Goal: Task Accomplishment & Management: Complete application form

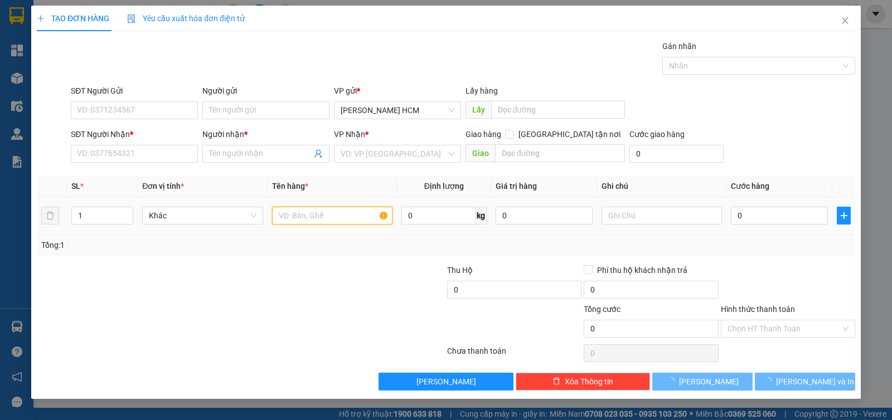
click at [290, 213] on input "text" at bounding box center [332, 216] width 120 height 18
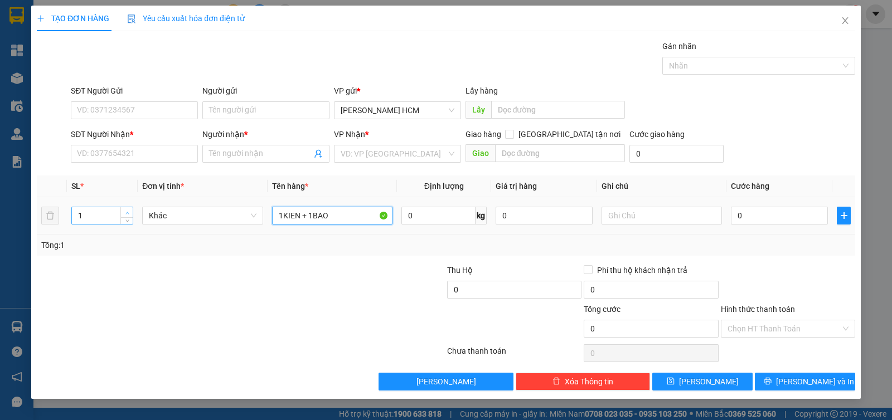
type input "1KIEN + 1BAO"
click at [125, 211] on icon "up" at bounding box center [127, 213] width 4 height 4
type input "2"
click at [148, 154] on input "SĐT Người Nhận *" at bounding box center [134, 154] width 127 height 18
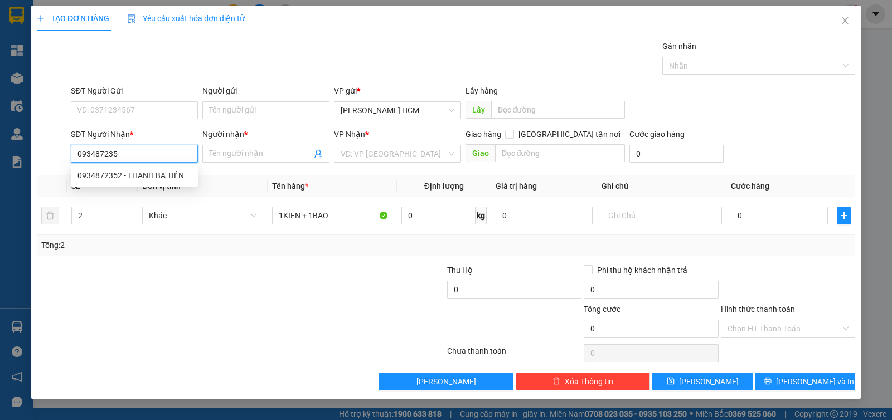
type input "0934872352"
click at [147, 171] on div "0934872352 - THANH BA TIỀN" at bounding box center [134, 175] width 114 height 12
type input "THANH BA TIỀN"
type input "0934872352"
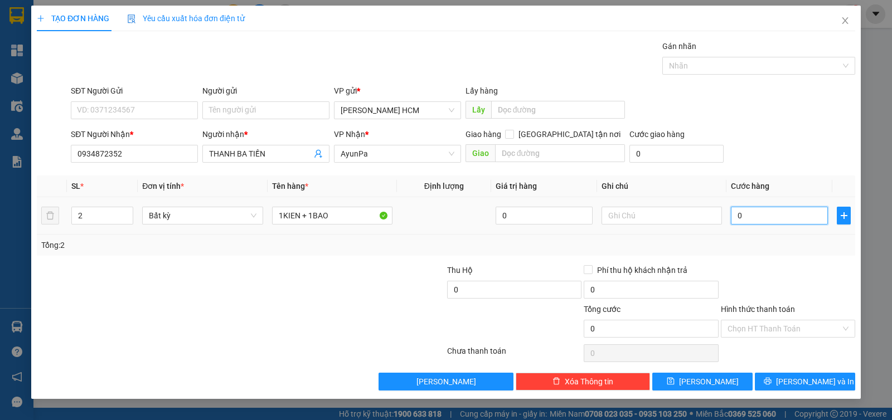
click at [740, 215] on input "0" at bounding box center [779, 216] width 97 height 18
type input "001"
type input "1"
type input "0.013"
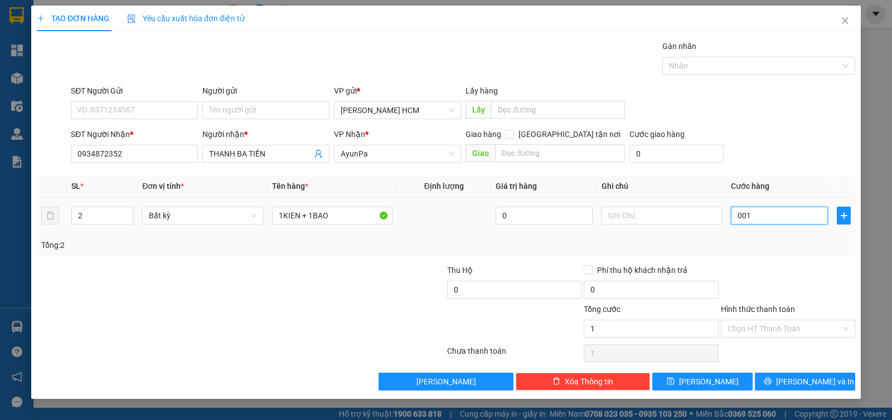
type input "13"
type input "00.130"
type input "130"
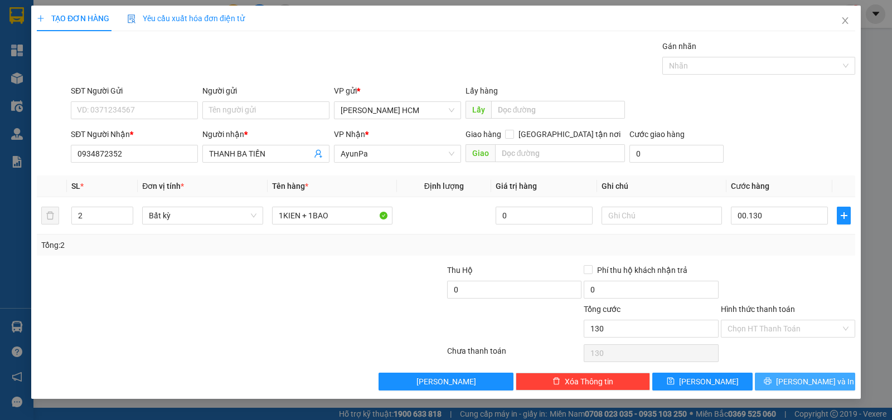
click at [778, 380] on button "[PERSON_NAME] và In" at bounding box center [805, 382] width 100 height 18
type input "130.000"
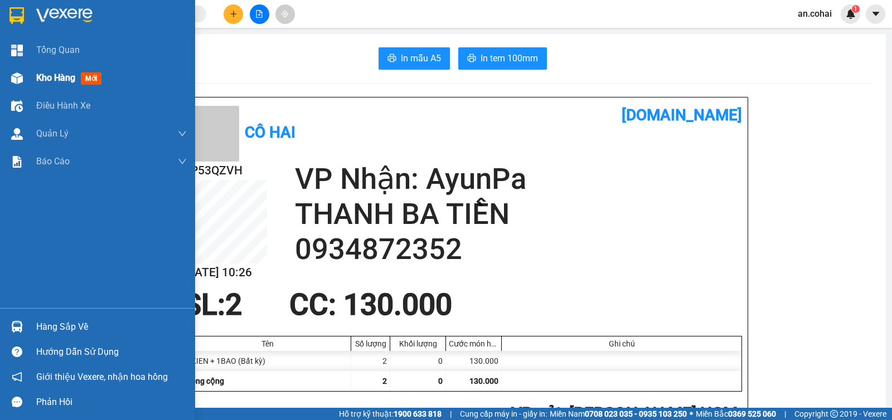
click at [32, 74] on div "Kho hàng mới" at bounding box center [97, 78] width 195 height 28
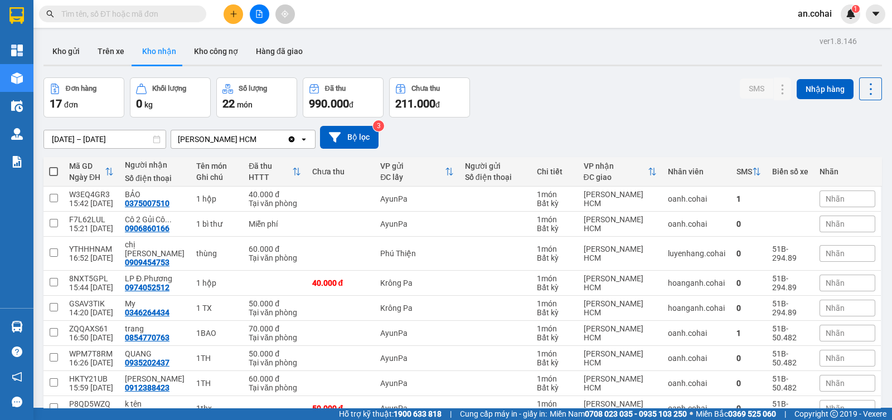
click at [222, 19] on div at bounding box center [259, 14] width 84 height 20
click at [231, 18] on button at bounding box center [234, 14] width 20 height 20
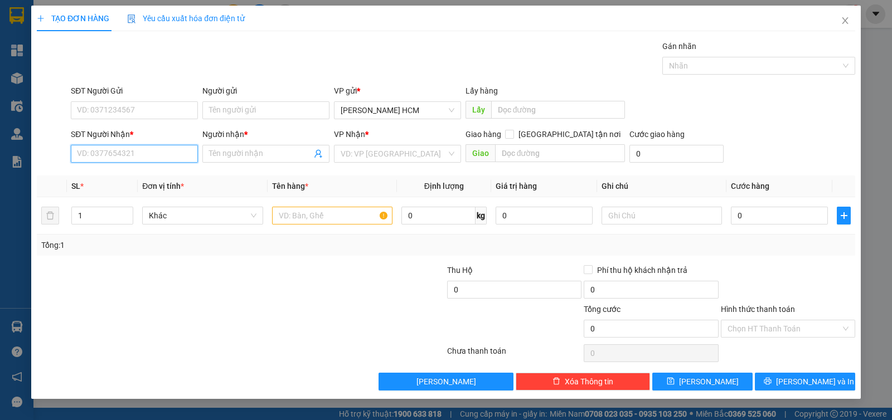
click at [147, 159] on input "SĐT Người Nhận *" at bounding box center [134, 154] width 127 height 18
click at [858, 22] on span "Close" at bounding box center [844, 21] width 31 height 31
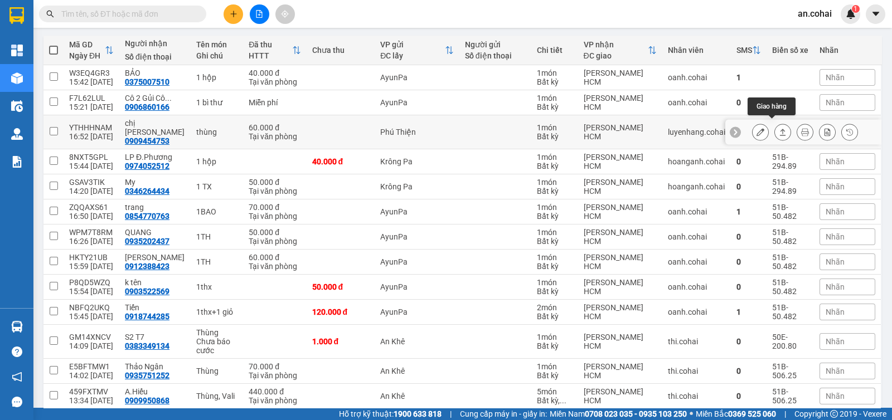
scroll to position [266, 0]
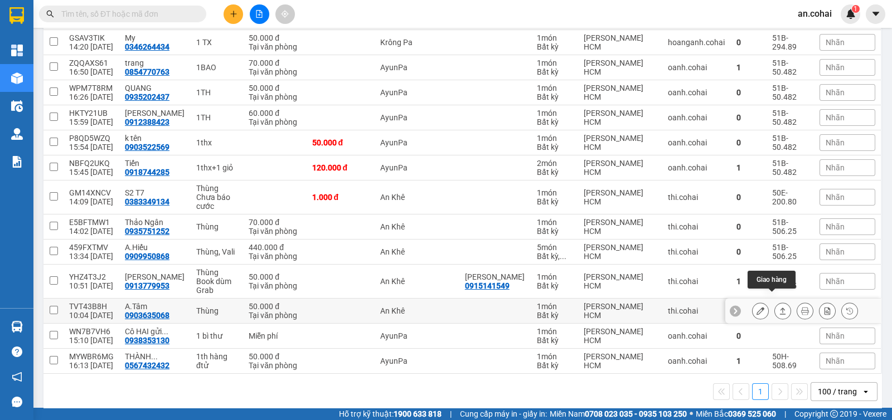
click at [780, 308] on icon at bounding box center [783, 311] width 6 height 7
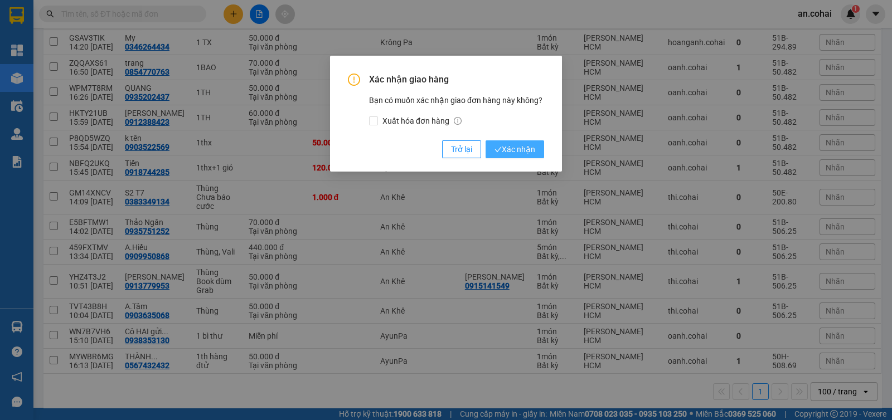
click at [524, 144] on span "Xác nhận" at bounding box center [514, 149] width 41 height 12
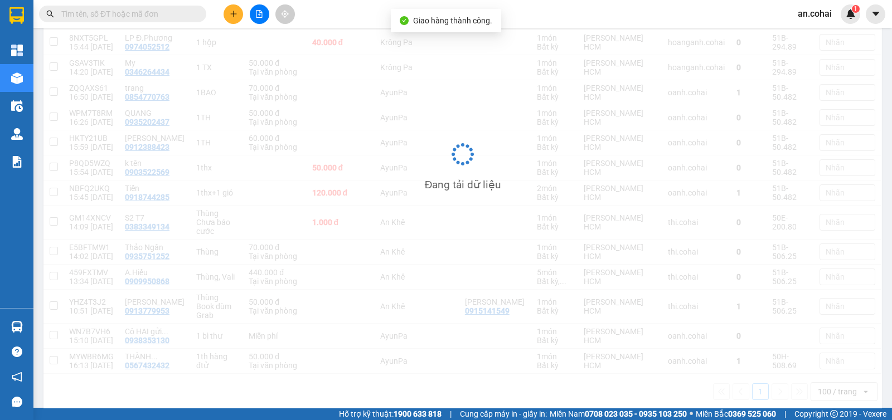
scroll to position [241, 0]
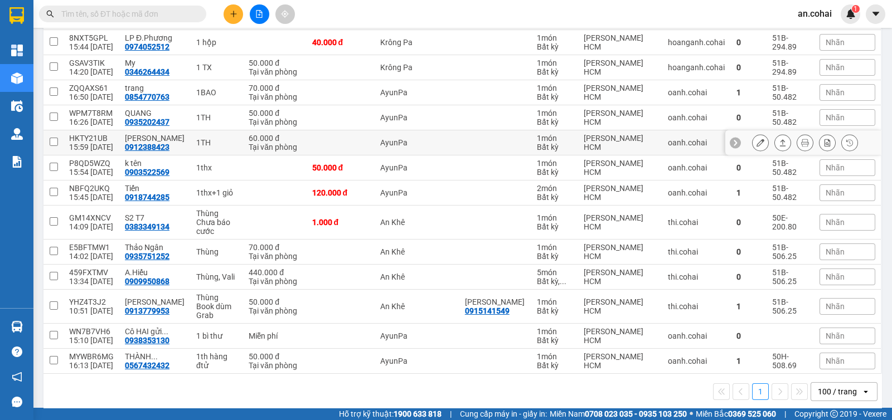
click at [779, 139] on icon at bounding box center [783, 143] width 8 height 8
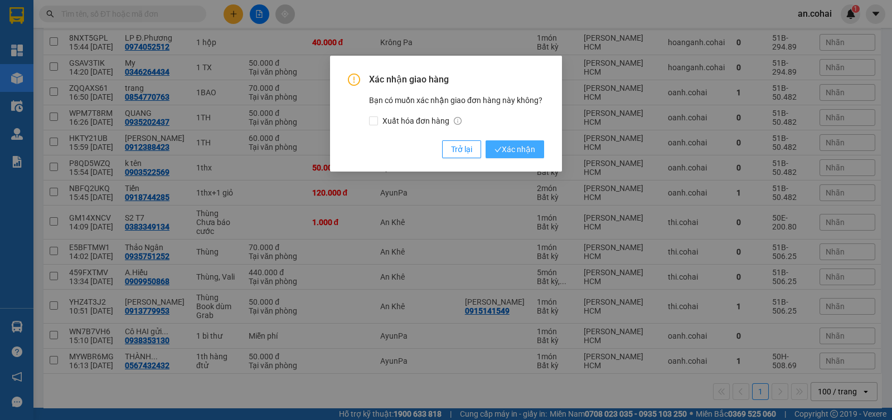
click at [516, 152] on span "Xác nhận" at bounding box center [514, 149] width 41 height 12
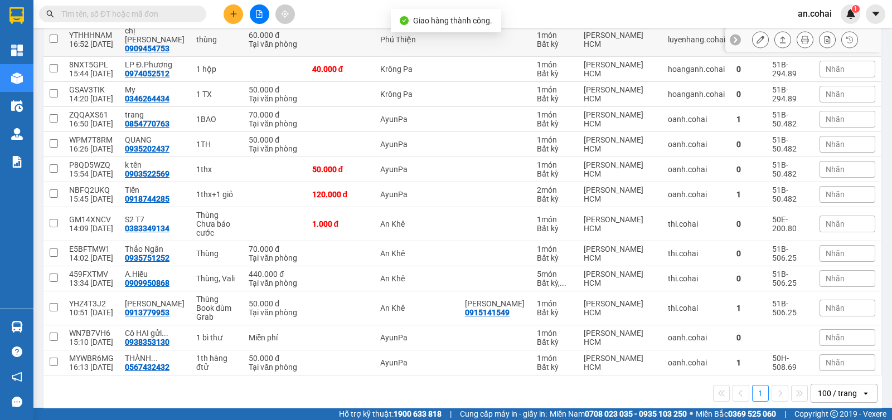
scroll to position [216, 0]
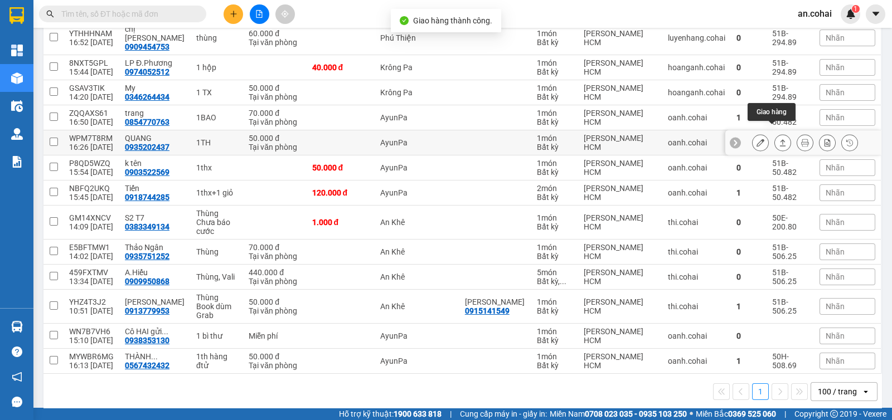
click at [779, 139] on icon at bounding box center [783, 143] width 8 height 8
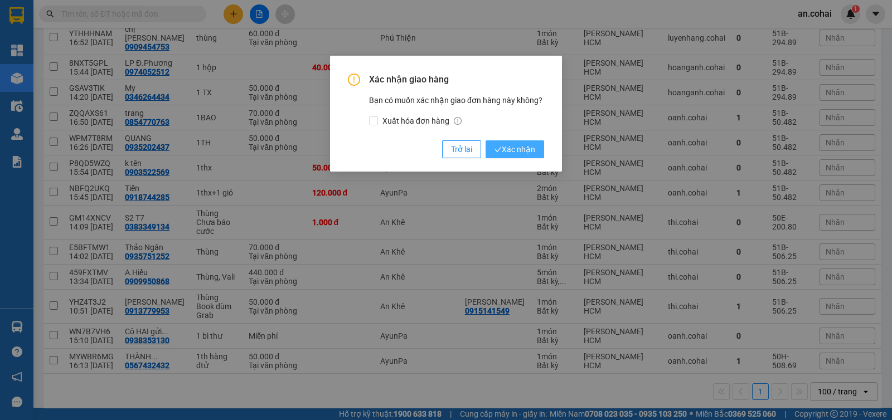
click at [527, 149] on span "Xác nhận" at bounding box center [514, 149] width 41 height 12
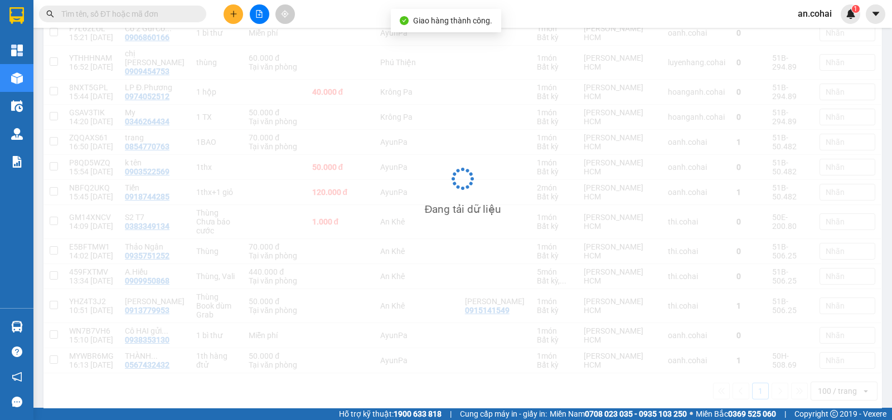
scroll to position [191, 0]
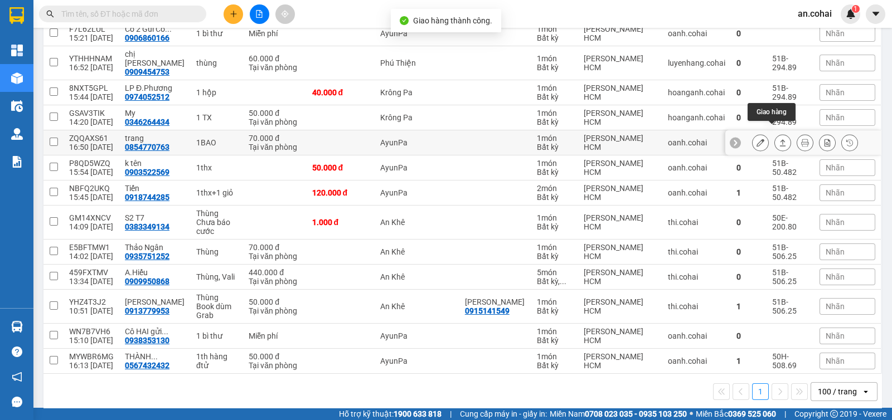
click at [775, 133] on button at bounding box center [783, 143] width 16 height 20
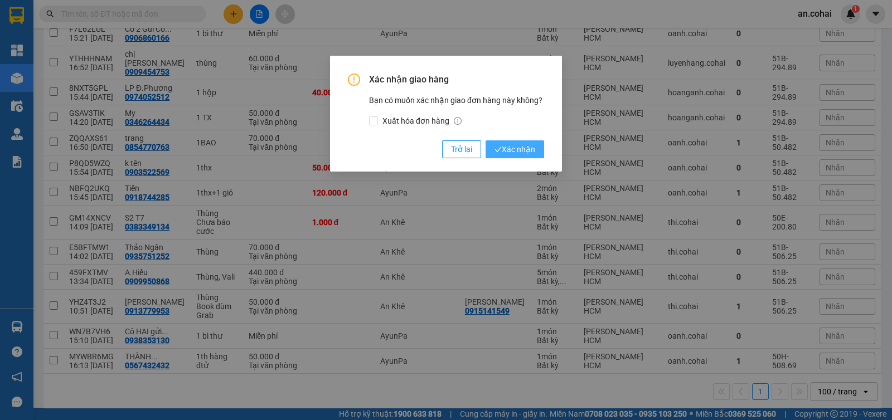
click at [511, 150] on span "Xác nhận" at bounding box center [514, 149] width 41 height 12
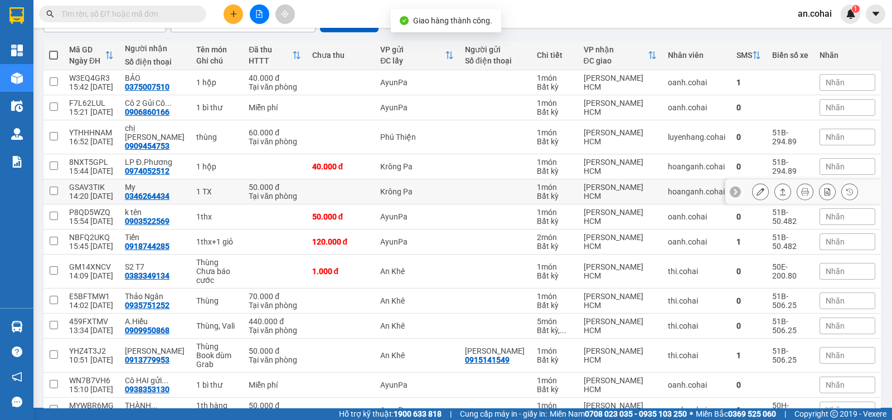
scroll to position [96, 0]
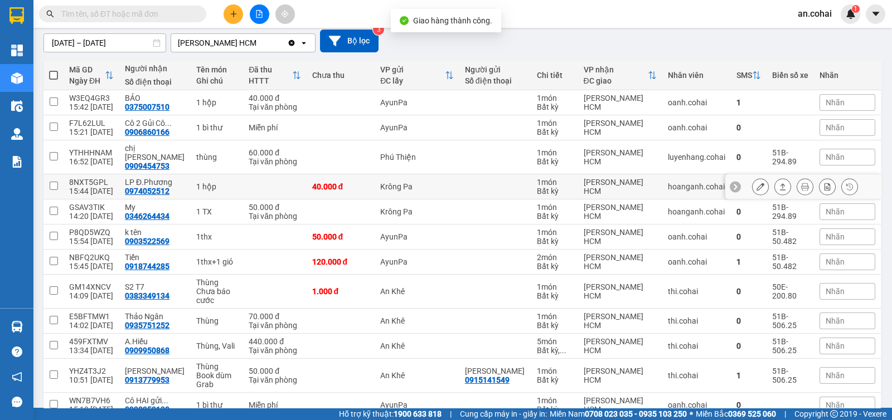
click at [779, 183] on icon at bounding box center [783, 187] width 8 height 8
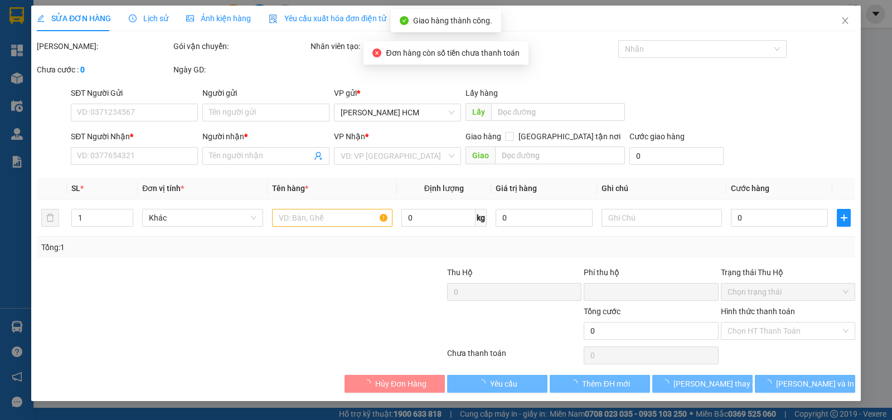
type input "0974052512"
type input "LP Đ.Phương"
type input "0"
type input "40.000"
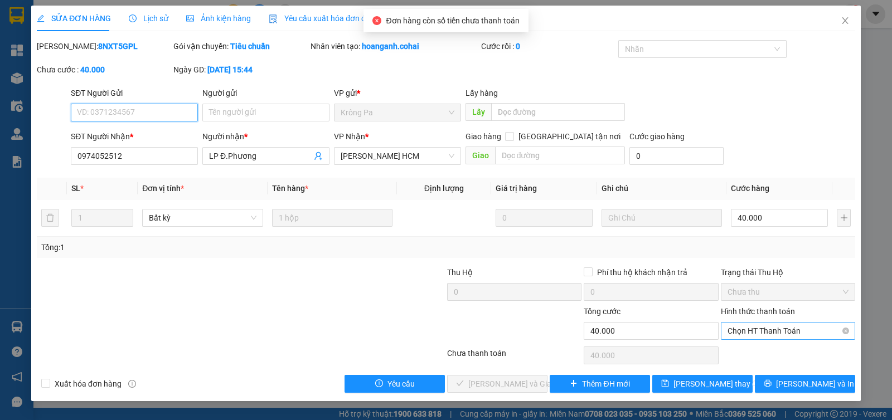
click at [764, 333] on span "Chọn HT Thanh Toán" at bounding box center [787, 331] width 121 height 17
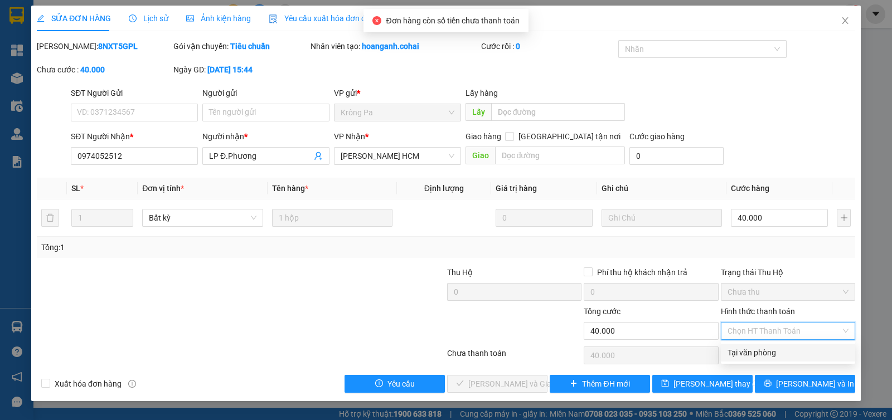
click at [765, 358] on div "Tại văn phòng" at bounding box center [787, 353] width 121 height 12
type input "0"
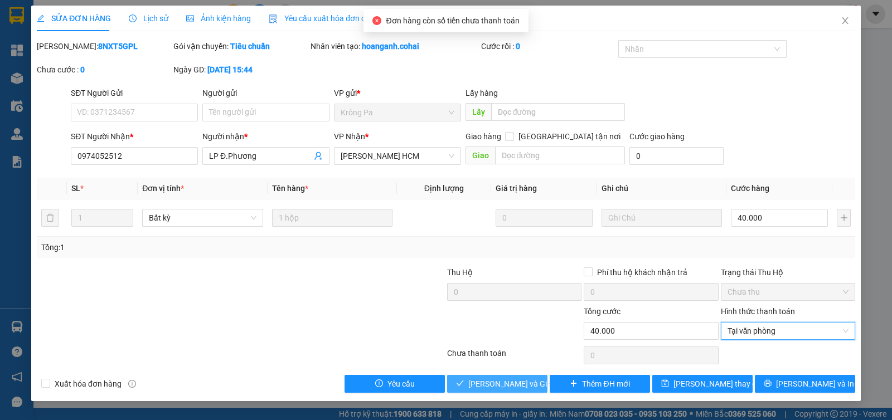
click at [464, 383] on icon "check" at bounding box center [460, 384] width 8 height 8
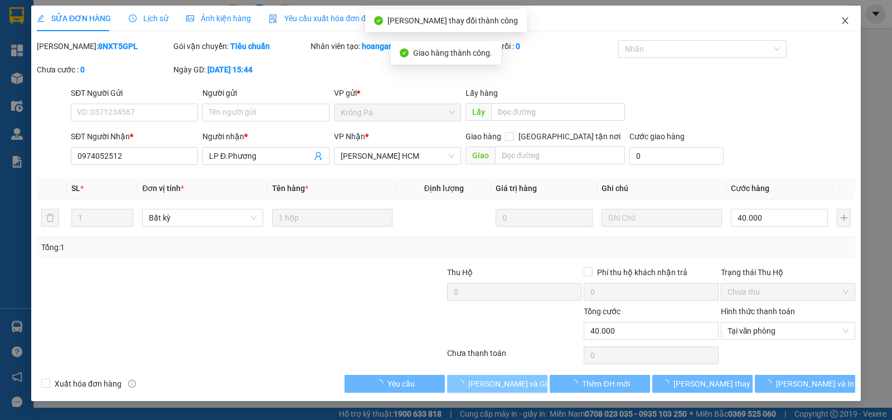
click at [844, 24] on icon "close" at bounding box center [845, 20] width 9 height 9
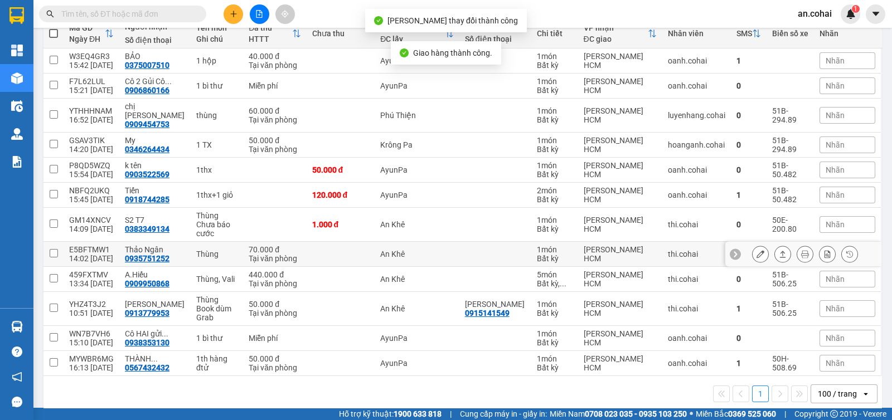
scroll to position [141, 0]
